Goal: Transaction & Acquisition: Purchase product/service

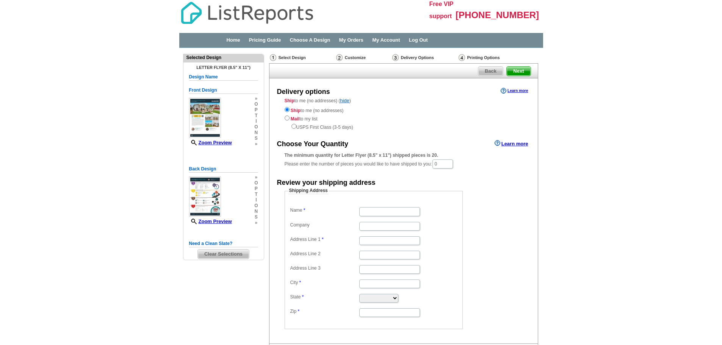
scroll to position [38, 0]
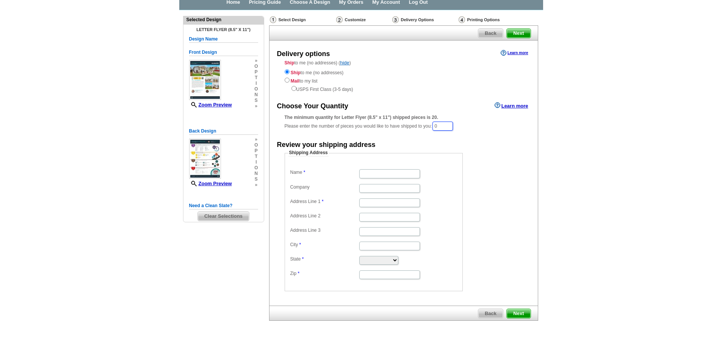
drag, startPoint x: 448, startPoint y: 128, endPoint x: 427, endPoint y: 123, distance: 21.5
click at [427, 123] on div "The minimum quantity for Letter Flyer (8.5" x 11") shipped pieces is 20. Please…" at bounding box center [404, 122] width 238 height 17
type input "50"
click at [391, 175] on input "Name" at bounding box center [389, 174] width 61 height 9
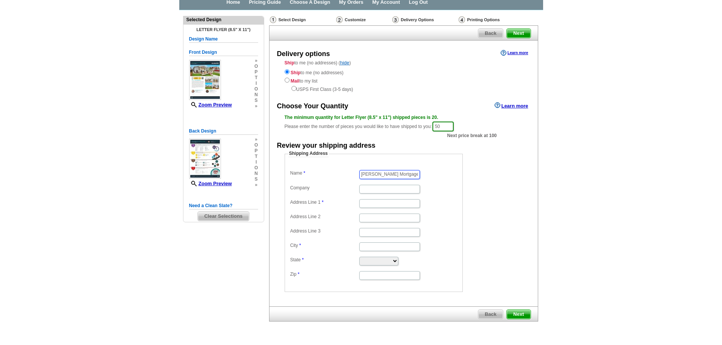
scroll to position [0, 9]
drag, startPoint x: 388, startPoint y: 172, endPoint x: 449, endPoint y: 173, distance: 61.0
click at [449, 173] on dd "[PERSON_NAME] Mortgage Lending" at bounding box center [373, 173] width 171 height 11
type input "[PERSON_NAME]"
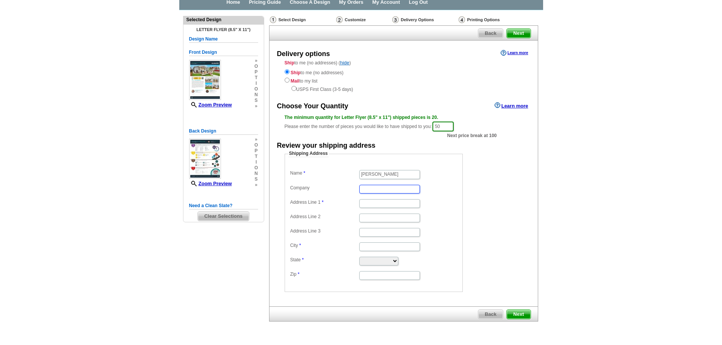
click at [406, 186] on input "Company" at bounding box center [389, 189] width 61 height 9
type input "[PERSON_NAME] Mortgage Lending"
type input "3703 Elliott St."
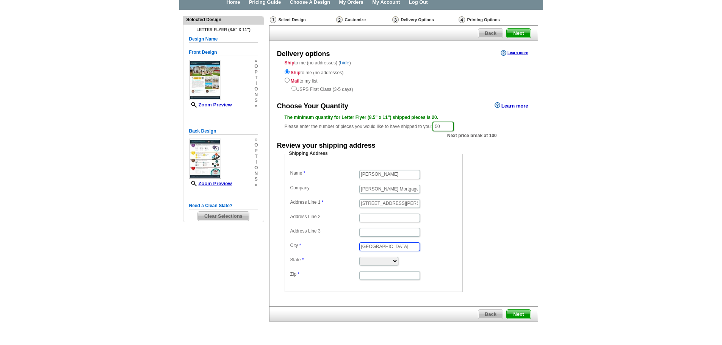
type input "San Diego"
select select "CA"
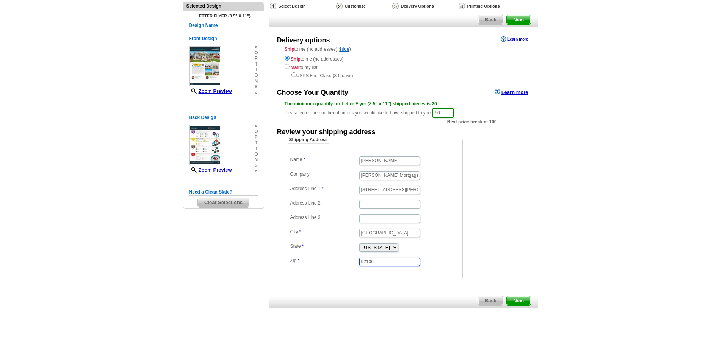
scroll to position [59, 0]
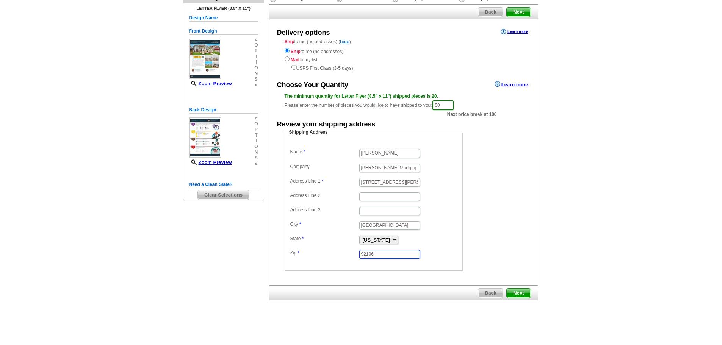
type input "92106"
click at [524, 294] on span "Next" at bounding box center [518, 293] width 23 height 9
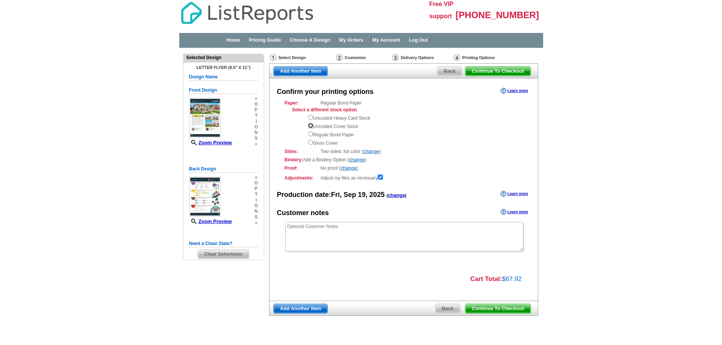
click at [309, 126] on input "radio" at bounding box center [310, 125] width 5 height 5
radio input "true"
click at [514, 310] on span "Continue To Checkout" at bounding box center [497, 308] width 65 height 9
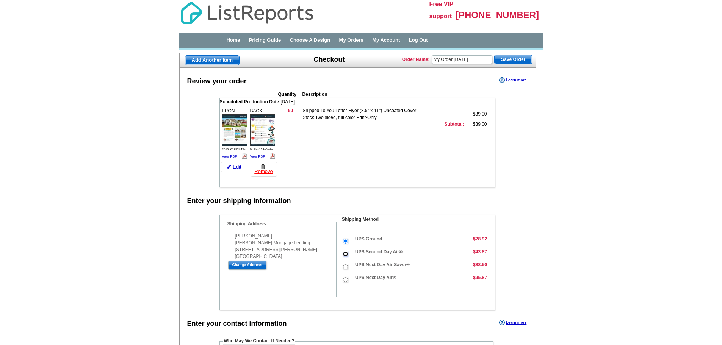
click at [345, 256] on input "UPS Second Day Air®" at bounding box center [345, 254] width 5 height 5
radio input "true"
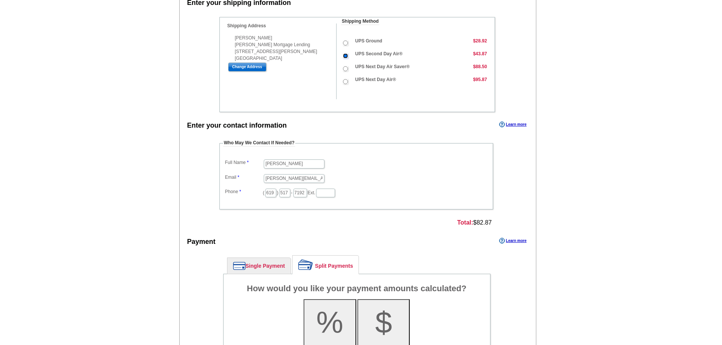
scroll to position [227, 0]
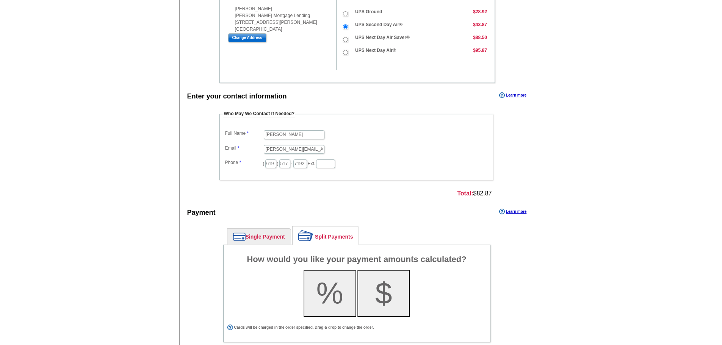
click at [274, 235] on link "Single Payment" at bounding box center [258, 237] width 63 height 16
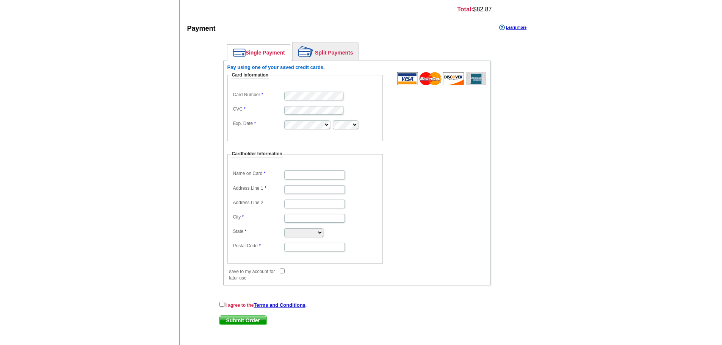
scroll to position [417, 0]
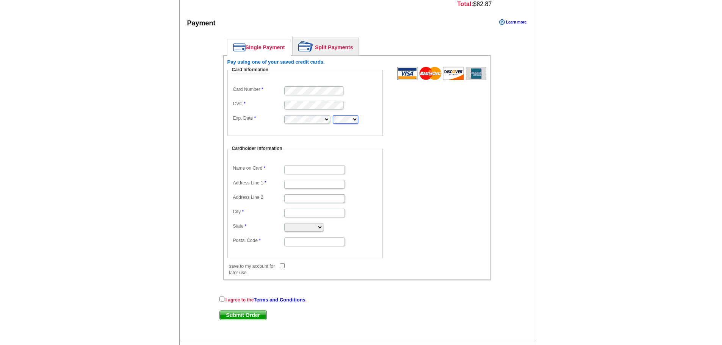
type input "[PERSON_NAME]"
click at [319, 186] on input "Address Line 1" at bounding box center [314, 184] width 61 height 9
type input "[STREET_ADDRESS][PERSON_NAME]"
type input "[GEOGRAPHIC_DATA]"
select select "CA"
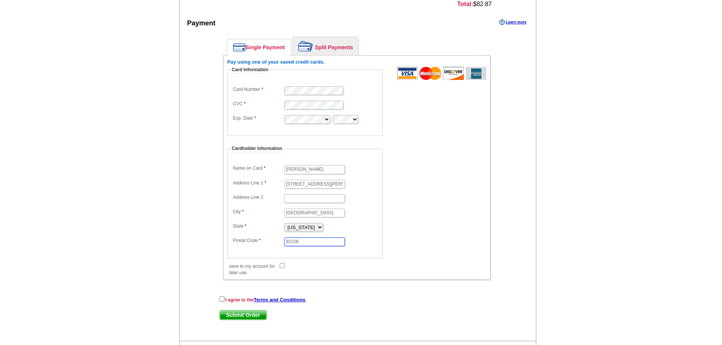
type input "92106"
click at [281, 265] on input "save to my account for later use" at bounding box center [282, 265] width 5 height 5
checkbox input "true"
click at [222, 300] on input "checkbox" at bounding box center [221, 299] width 5 height 5
checkbox input "true"
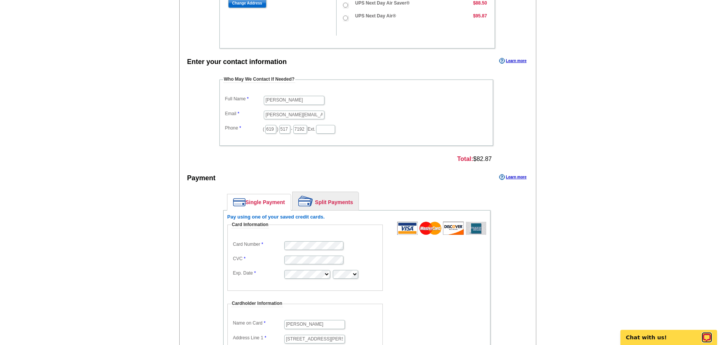
scroll to position [220, 0]
